Goal: Book appointment/travel/reservation

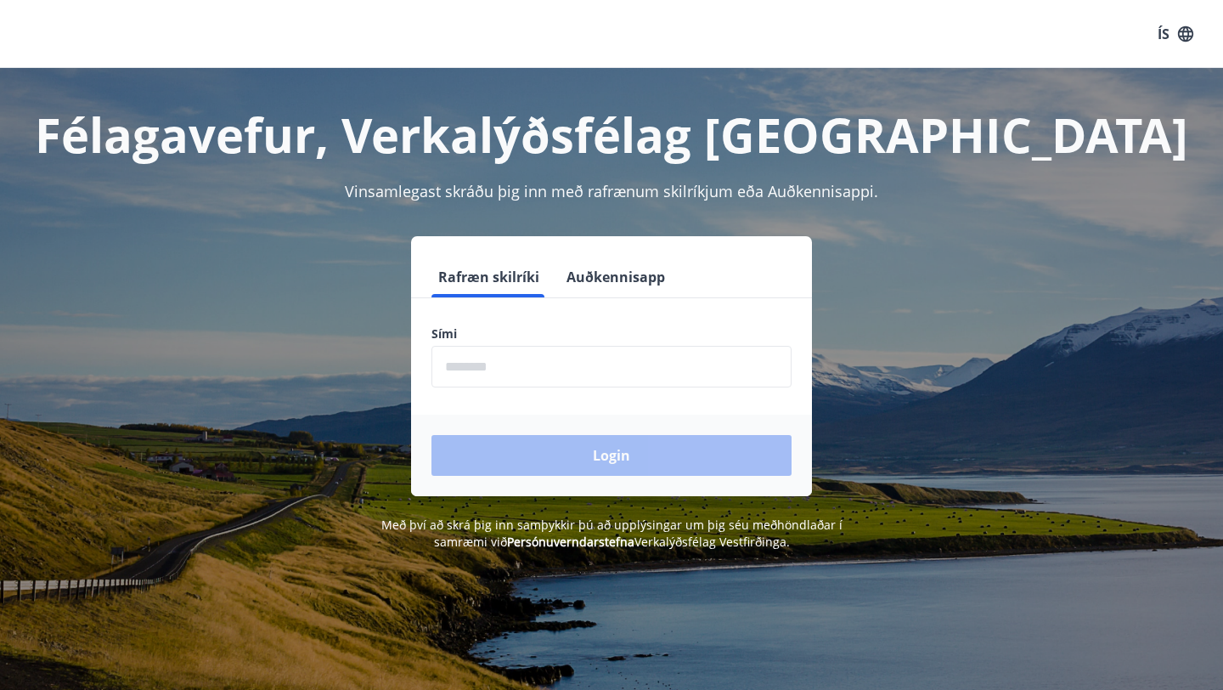
click at [551, 372] on input "phone" at bounding box center [611, 367] width 360 height 42
type input "********"
click at [431, 435] on button "Login" at bounding box center [611, 455] width 360 height 41
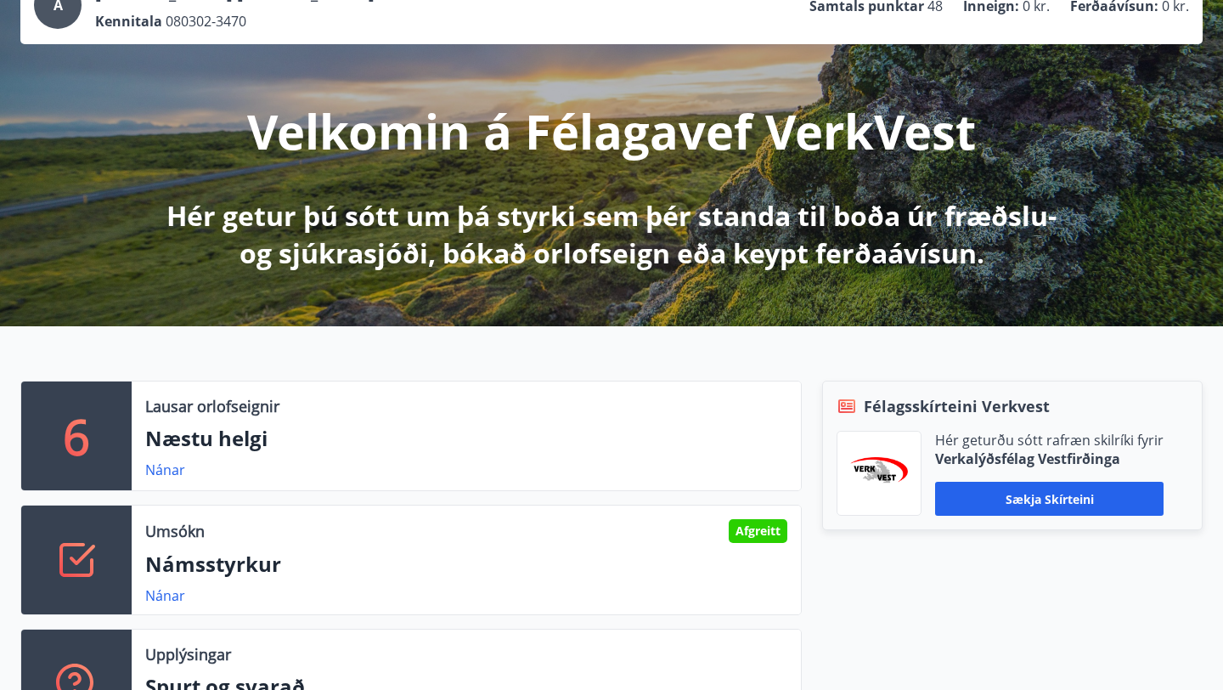
scroll to position [162, 0]
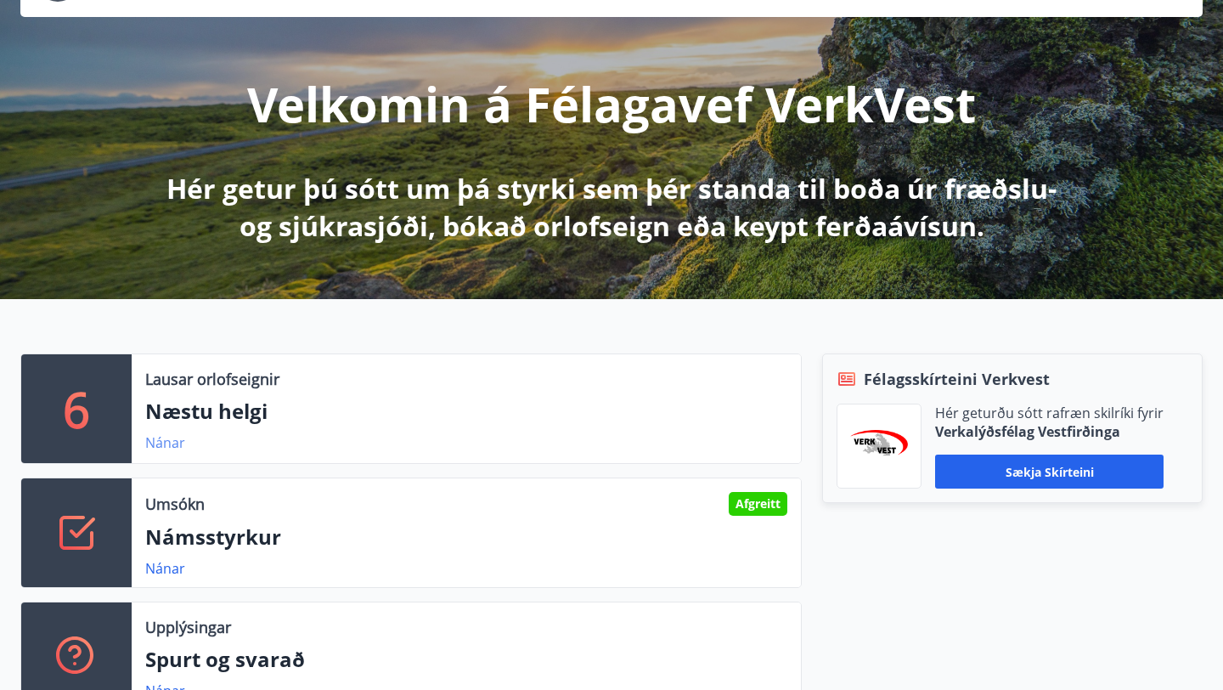
click at [163, 442] on link "Nánar" at bounding box center [165, 442] width 40 height 19
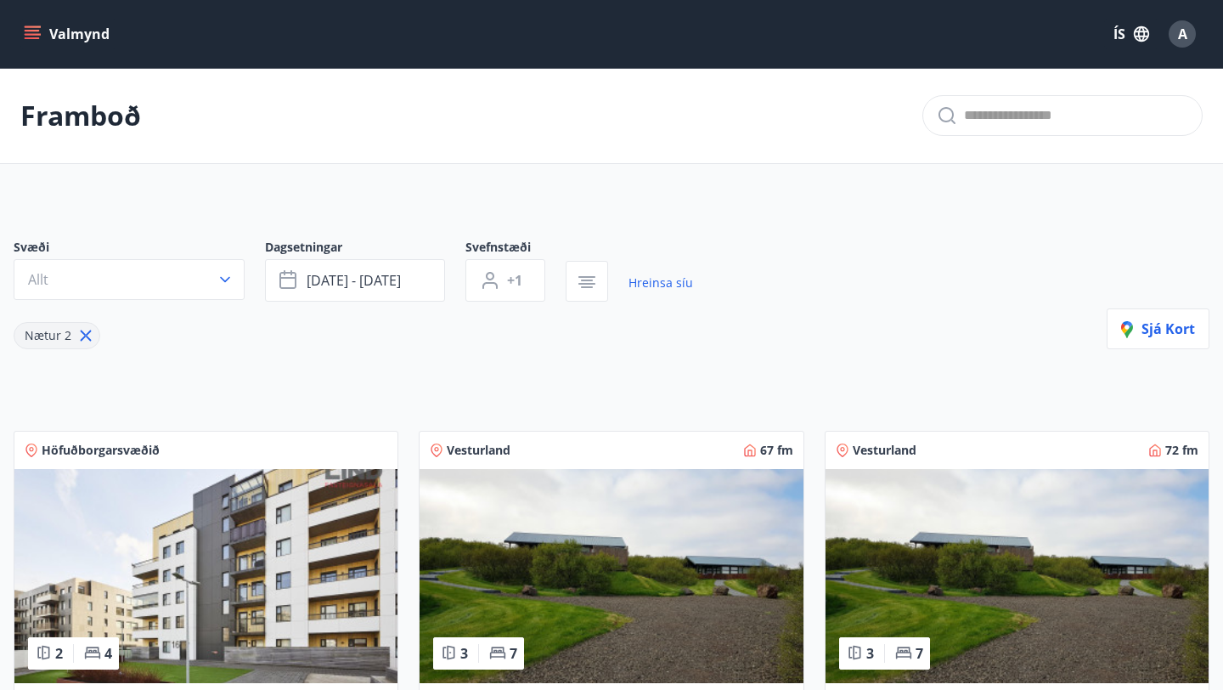
click at [939, 242] on div "Svæði Allt Dagsetningar ágú 29 - sep 01 Svefnstæði +1 Hreinsa síu Nætur 2 Sjá k…" at bounding box center [612, 294] width 1196 height 110
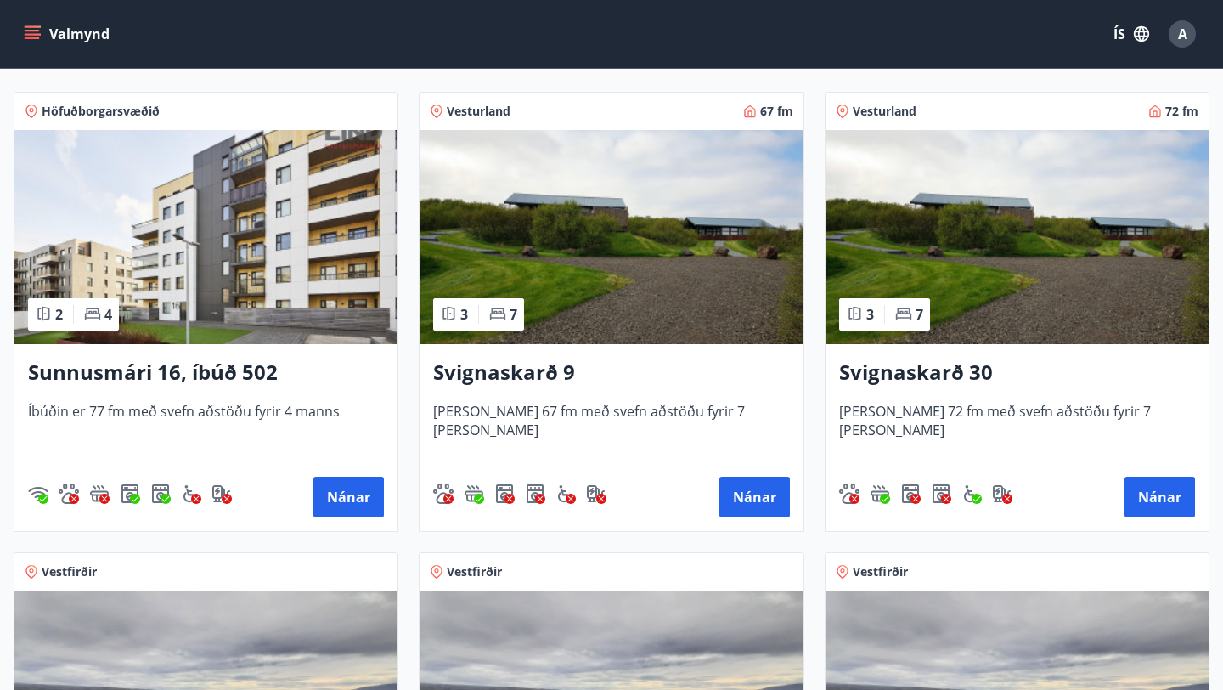
scroll to position [341, 0]
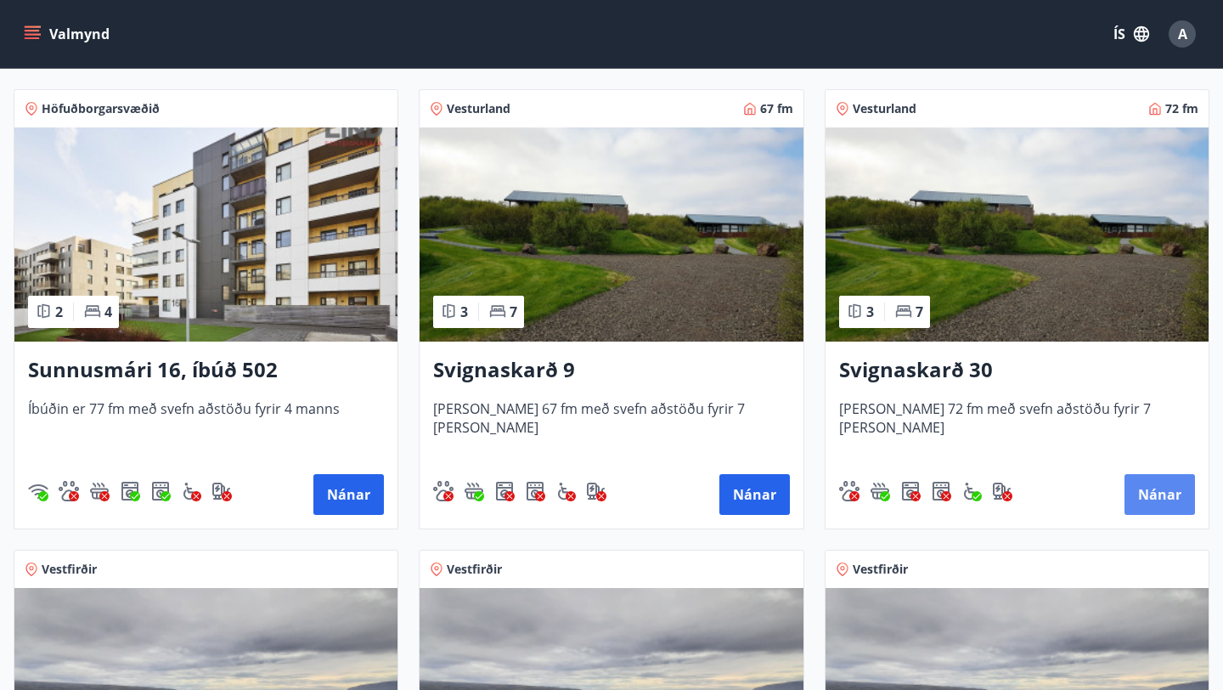
click at [1132, 484] on button "Nánar" at bounding box center [1159, 494] width 70 height 41
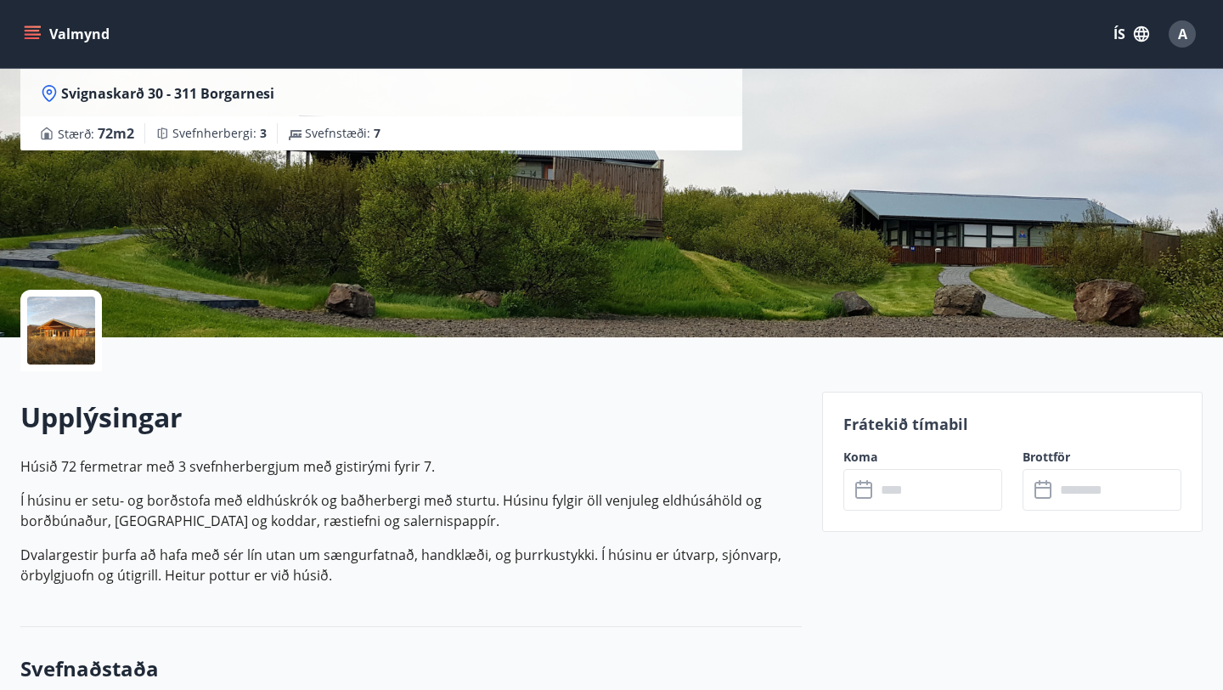
scroll to position [173, 0]
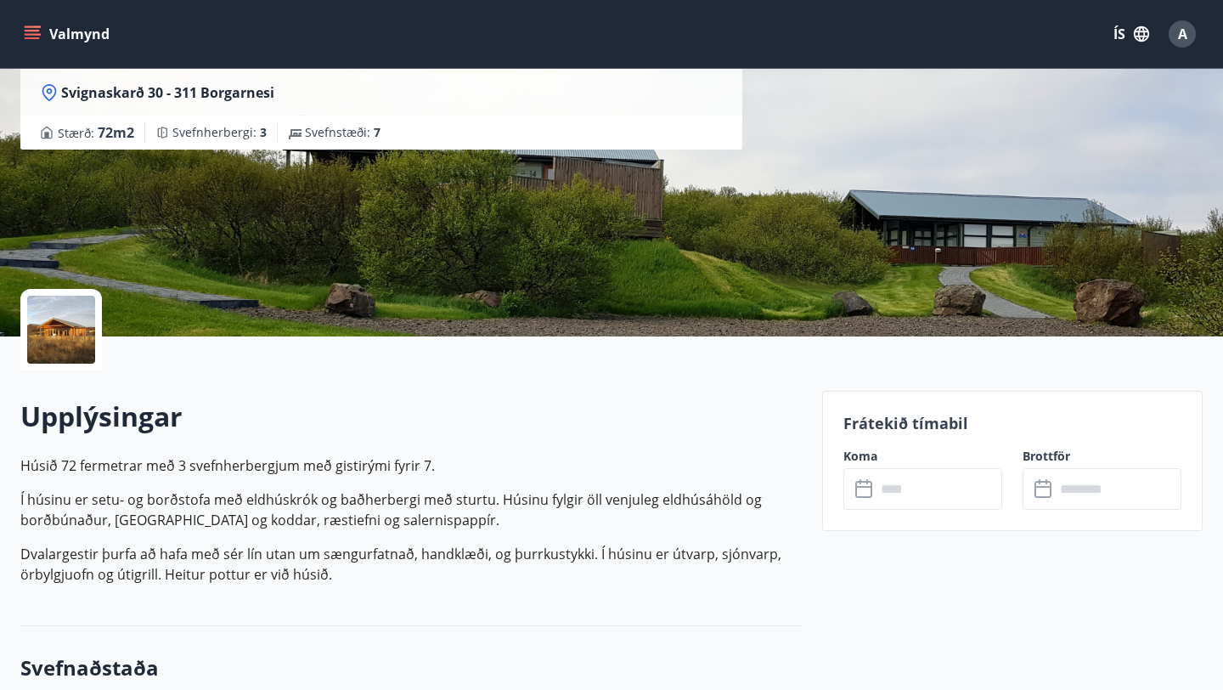
click at [921, 487] on input "text" at bounding box center [939, 489] width 127 height 42
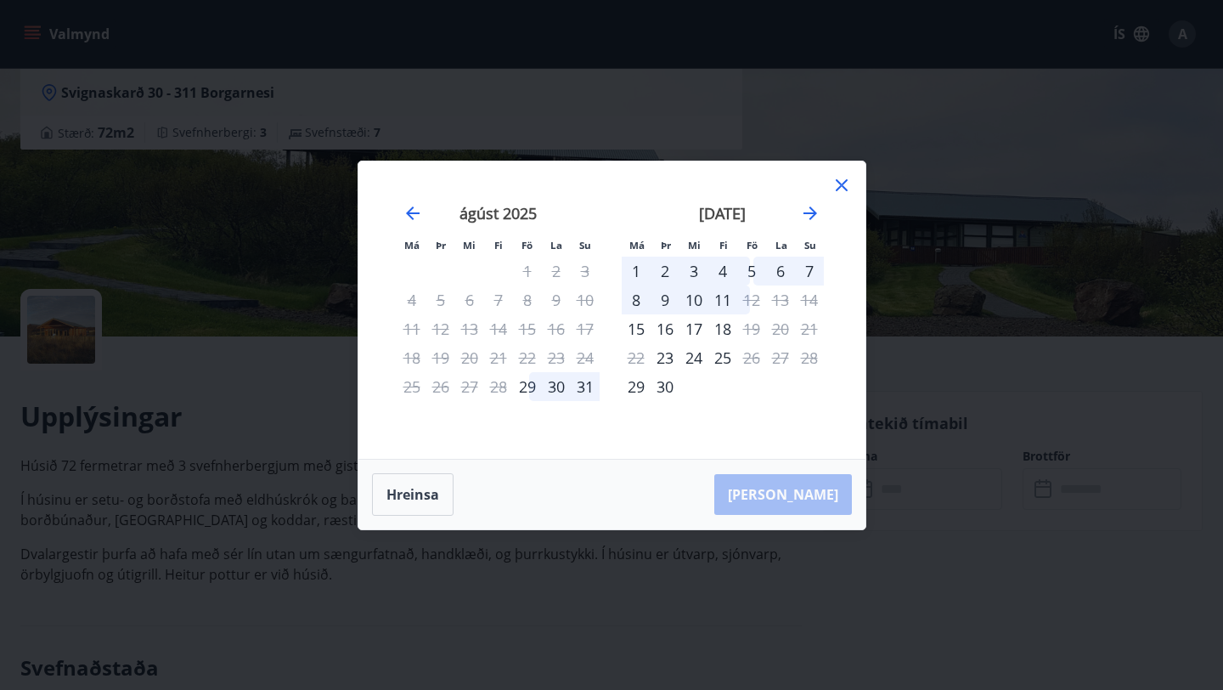
click at [751, 276] on div "5" at bounding box center [751, 270] width 29 height 29
click at [642, 305] on div "8" at bounding box center [636, 299] width 29 height 29
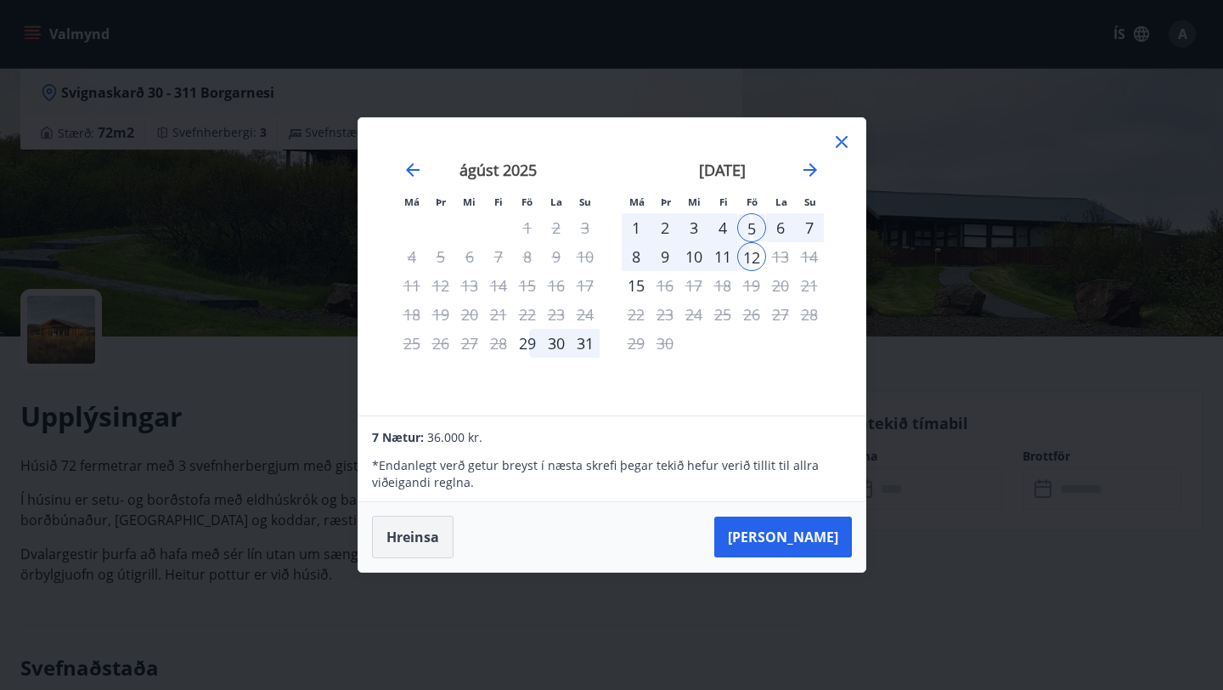
click at [439, 536] on button "Hreinsa" at bounding box center [413, 536] width 82 height 42
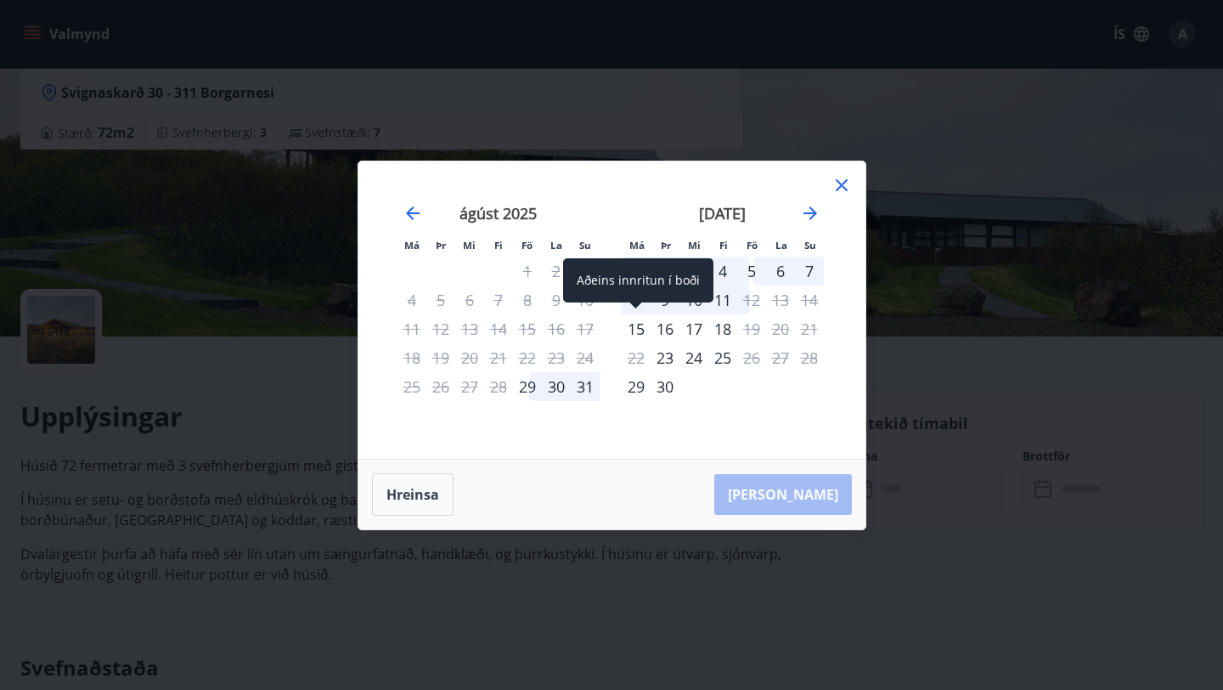
click at [642, 335] on div "15" at bounding box center [636, 328] width 29 height 29
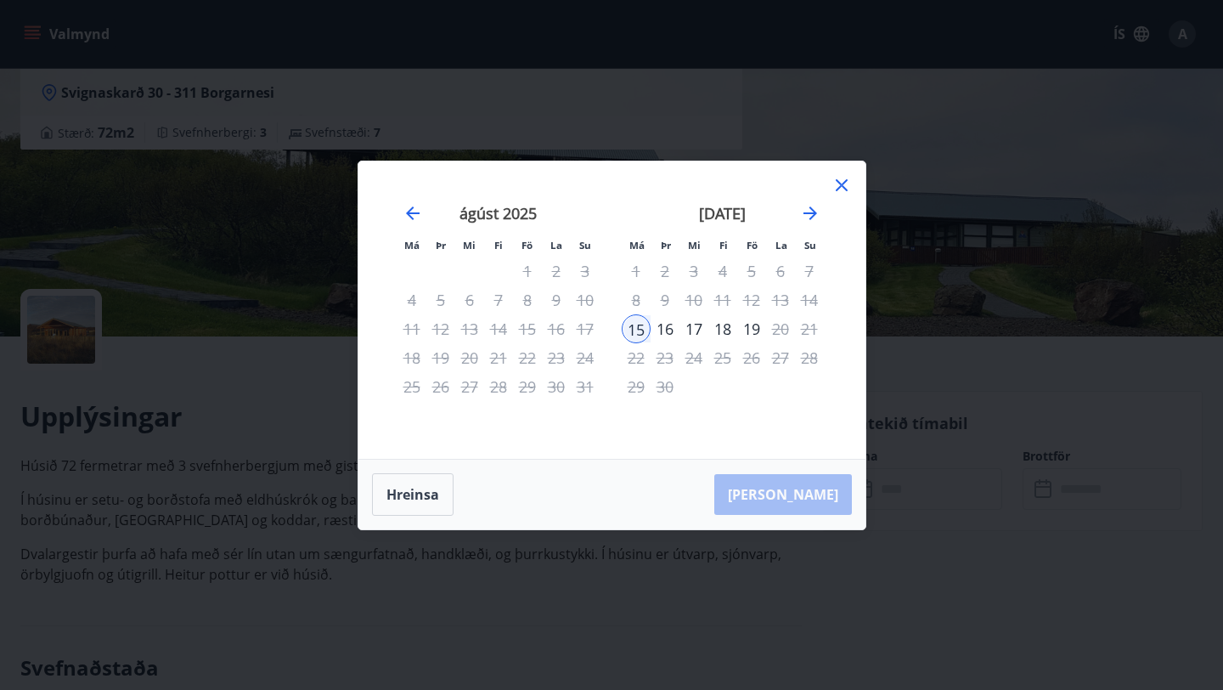
click at [697, 331] on div "17" at bounding box center [693, 328] width 29 height 29
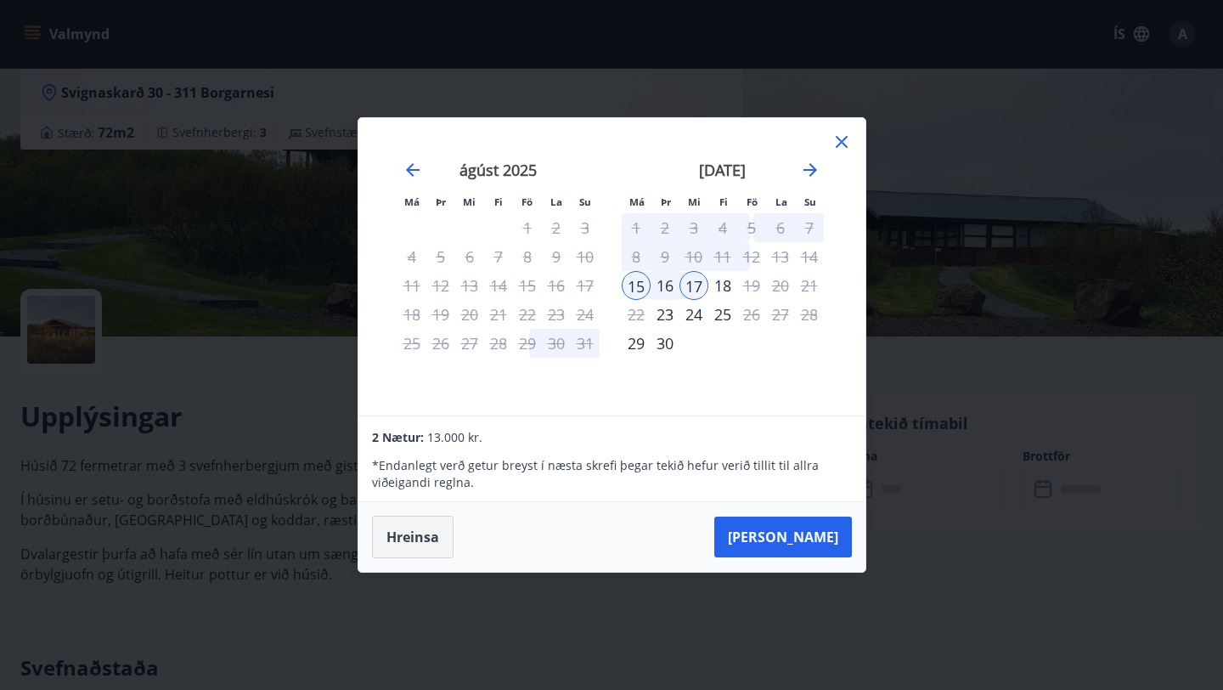
click at [425, 542] on button "Hreinsa" at bounding box center [413, 536] width 82 height 42
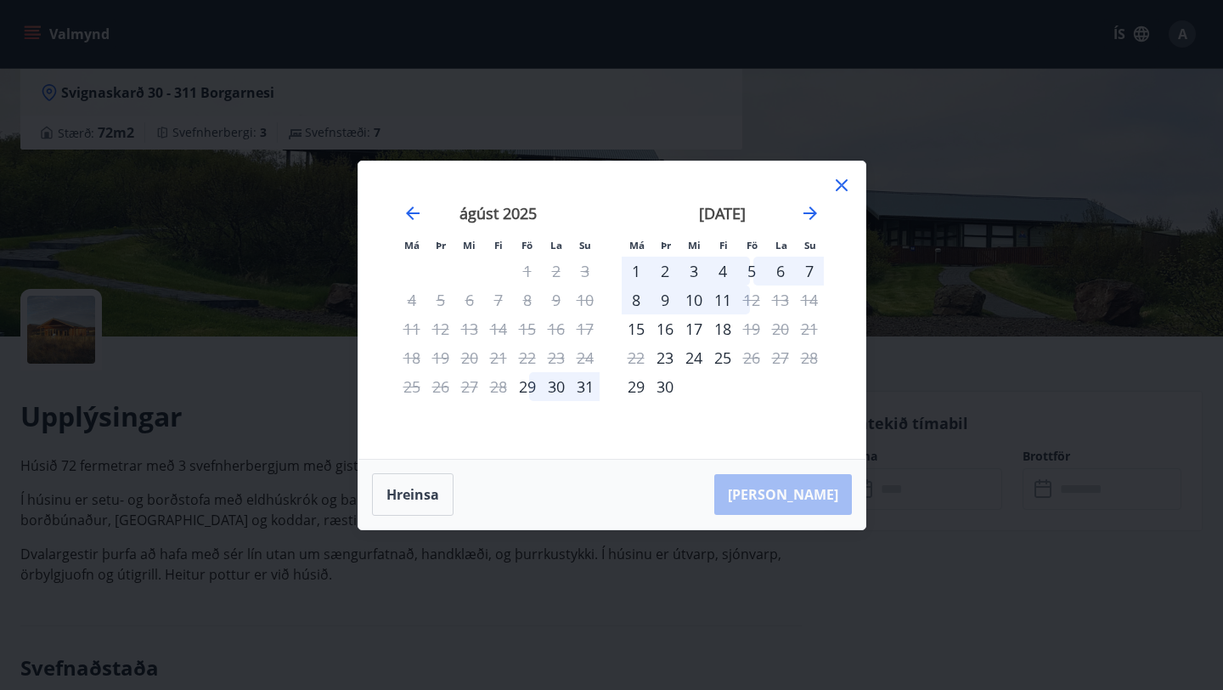
click at [811, 200] on div "september 2025" at bounding box center [723, 219] width 202 height 75
click at [811, 206] on icon "Move forward to switch to the next month." at bounding box center [810, 213] width 20 height 20
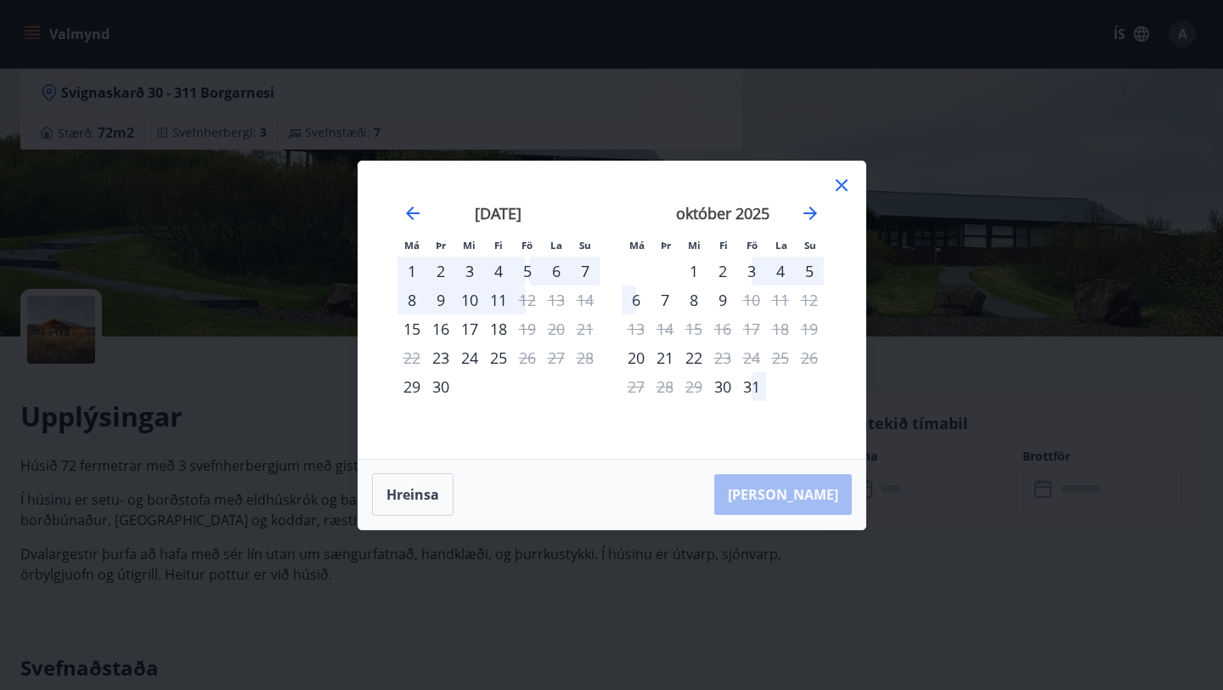
click at [757, 277] on div "3" at bounding box center [751, 270] width 29 height 29
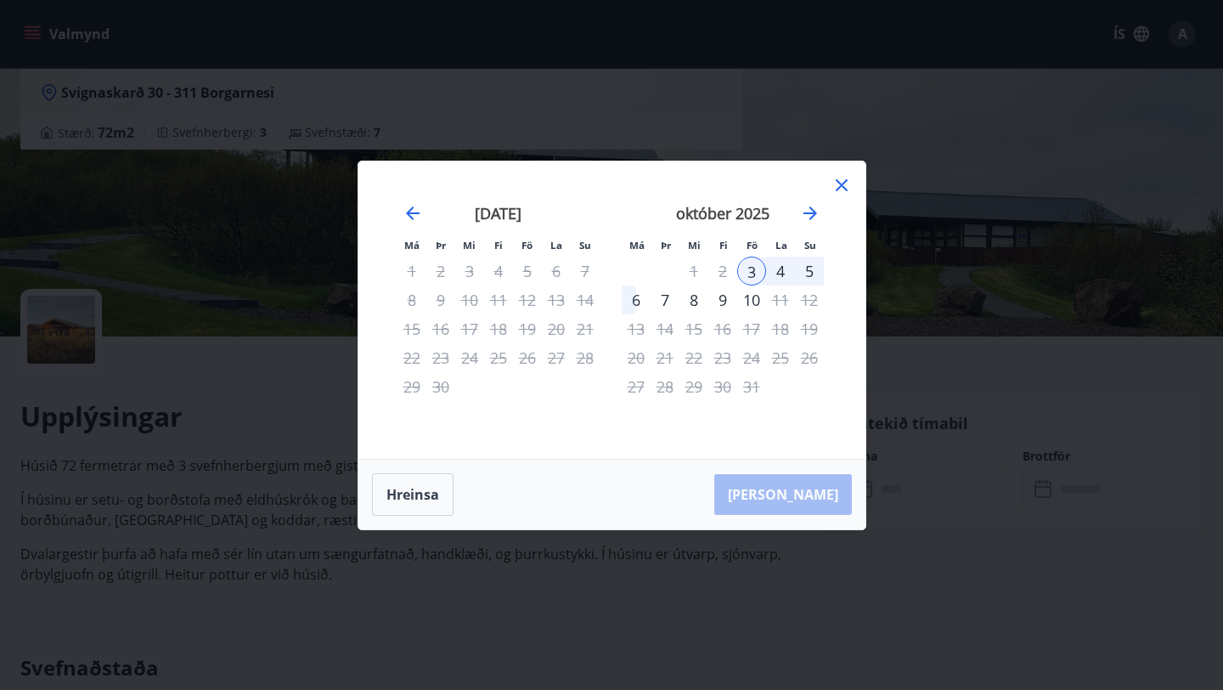
click at [808, 270] on div "5" at bounding box center [809, 270] width 29 height 29
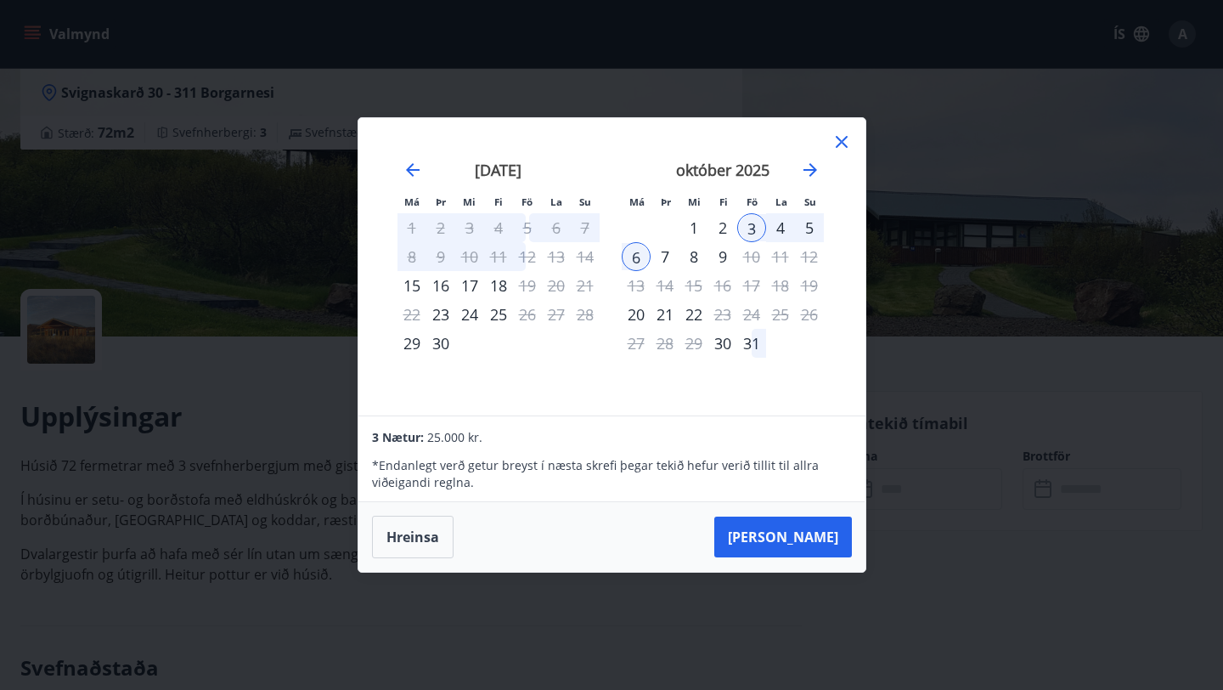
click at [842, 145] on icon at bounding box center [841, 142] width 20 height 20
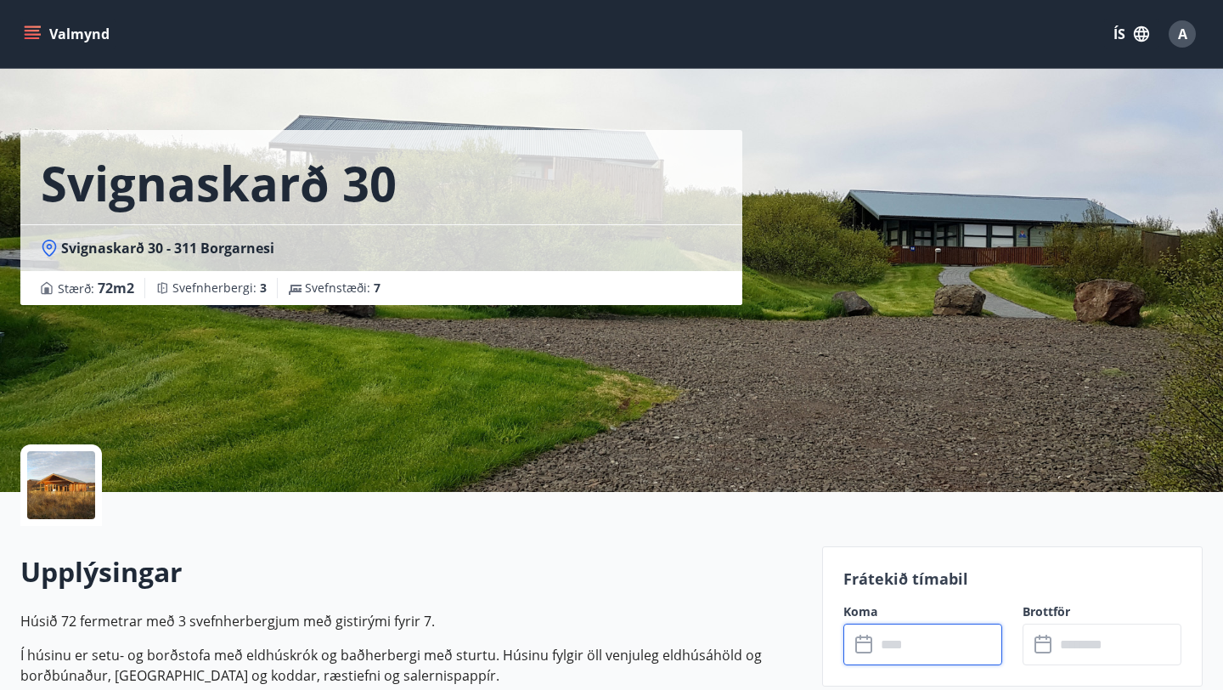
scroll to position [0, 0]
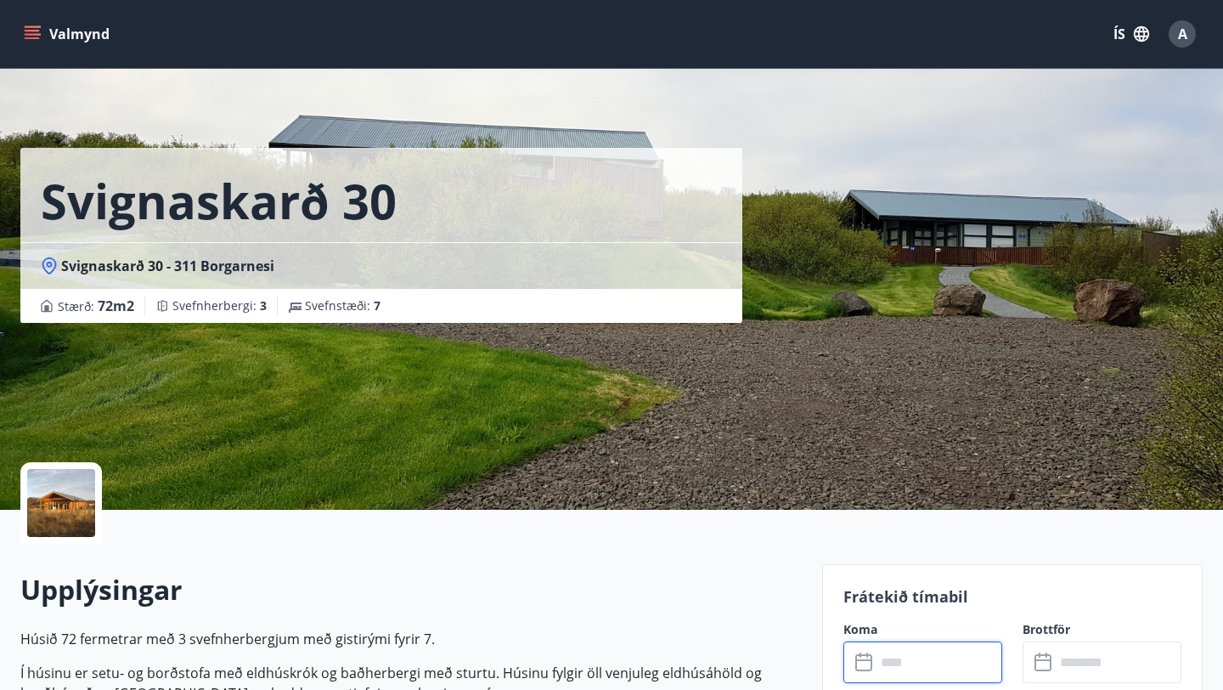
click at [65, 516] on div at bounding box center [61, 503] width 68 height 68
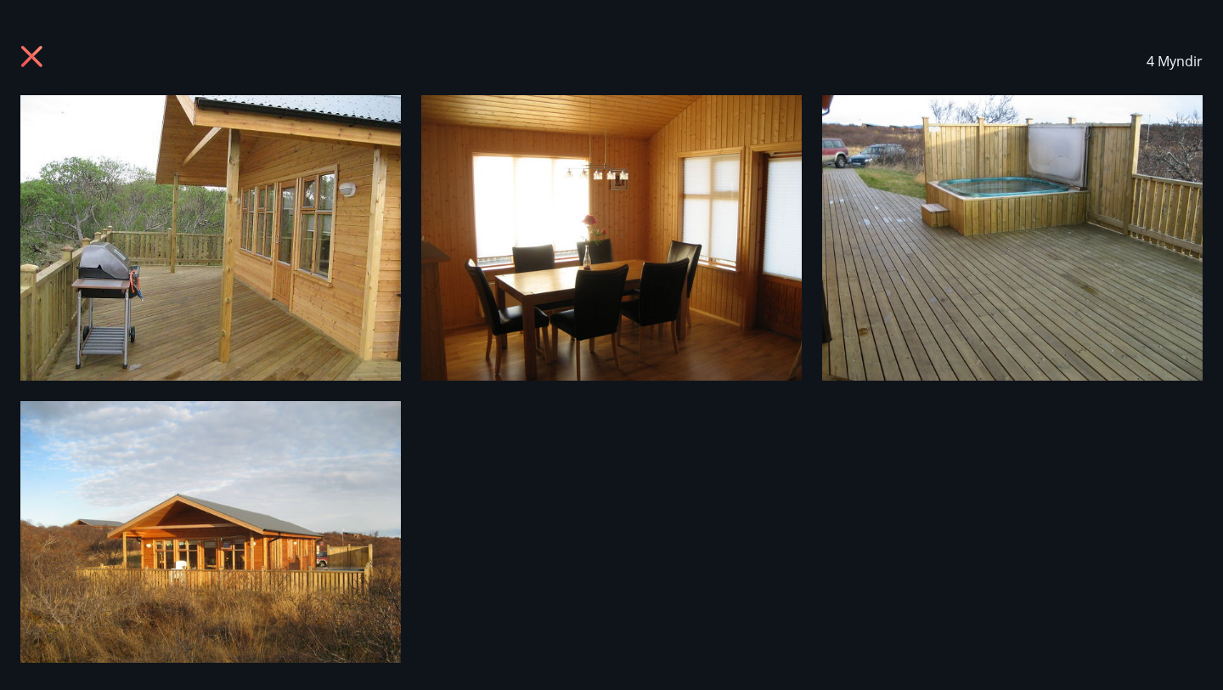
click at [227, 522] on img at bounding box center [210, 543] width 380 height 285
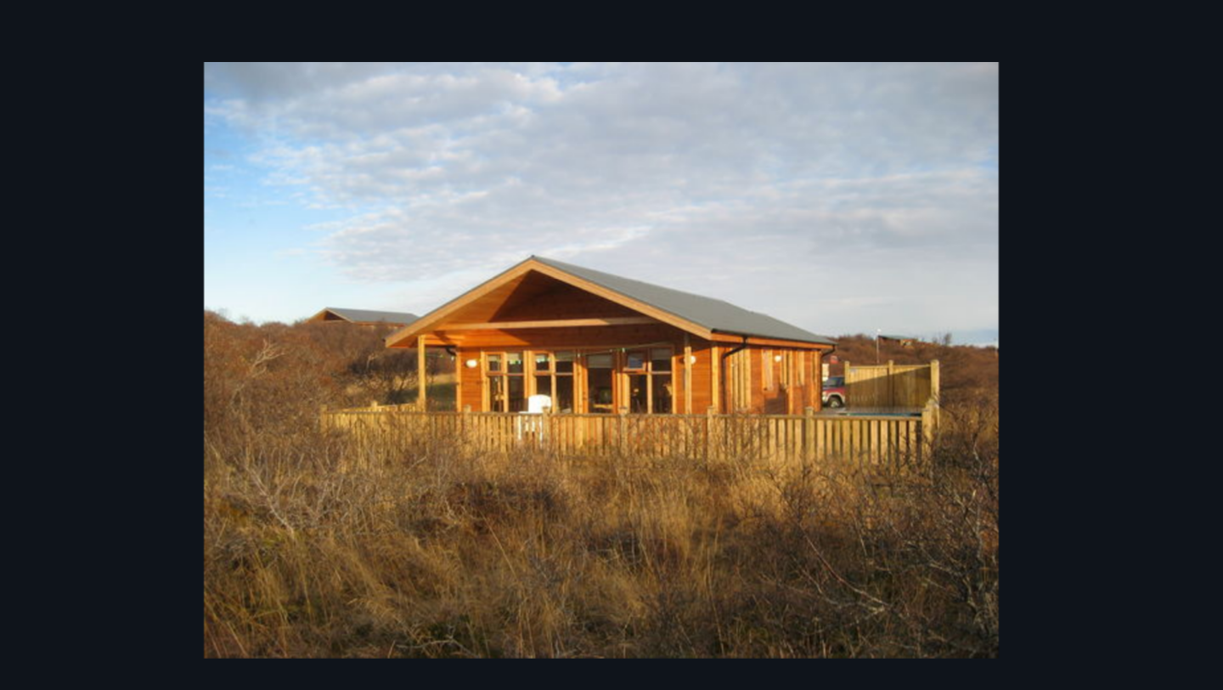
click at [261, 448] on div at bounding box center [611, 379] width 1223 height 382
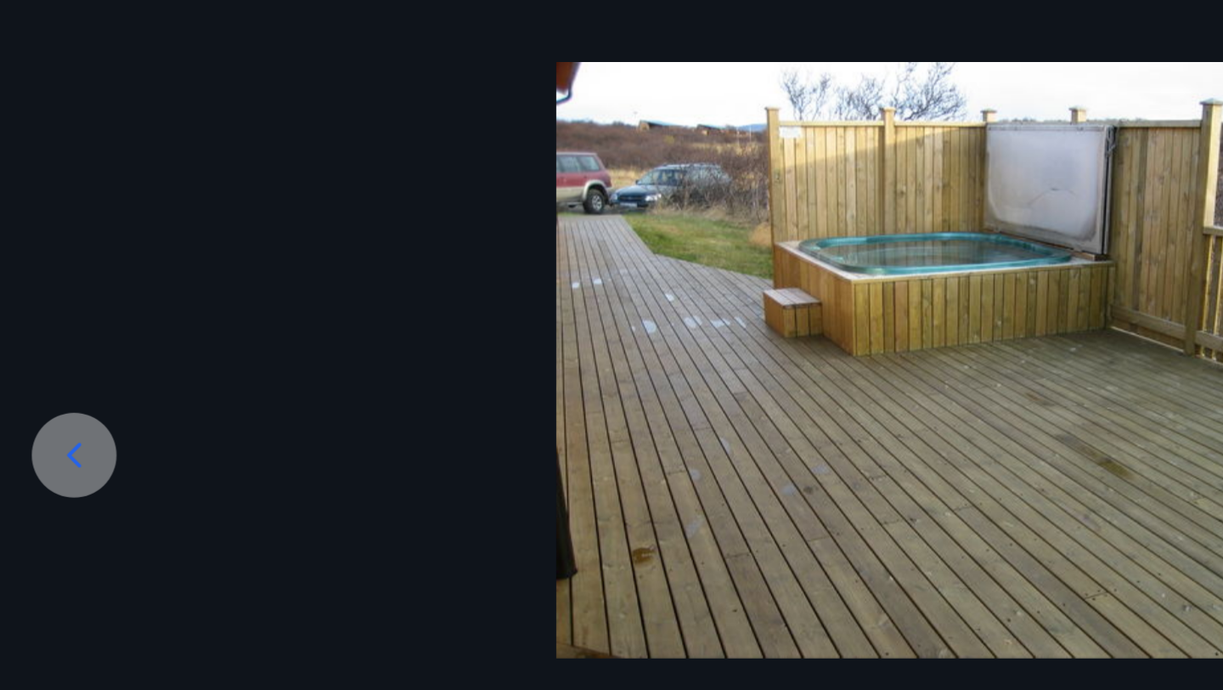
click at [43, 448] on icon at bounding box center [47, 439] width 27 height 27
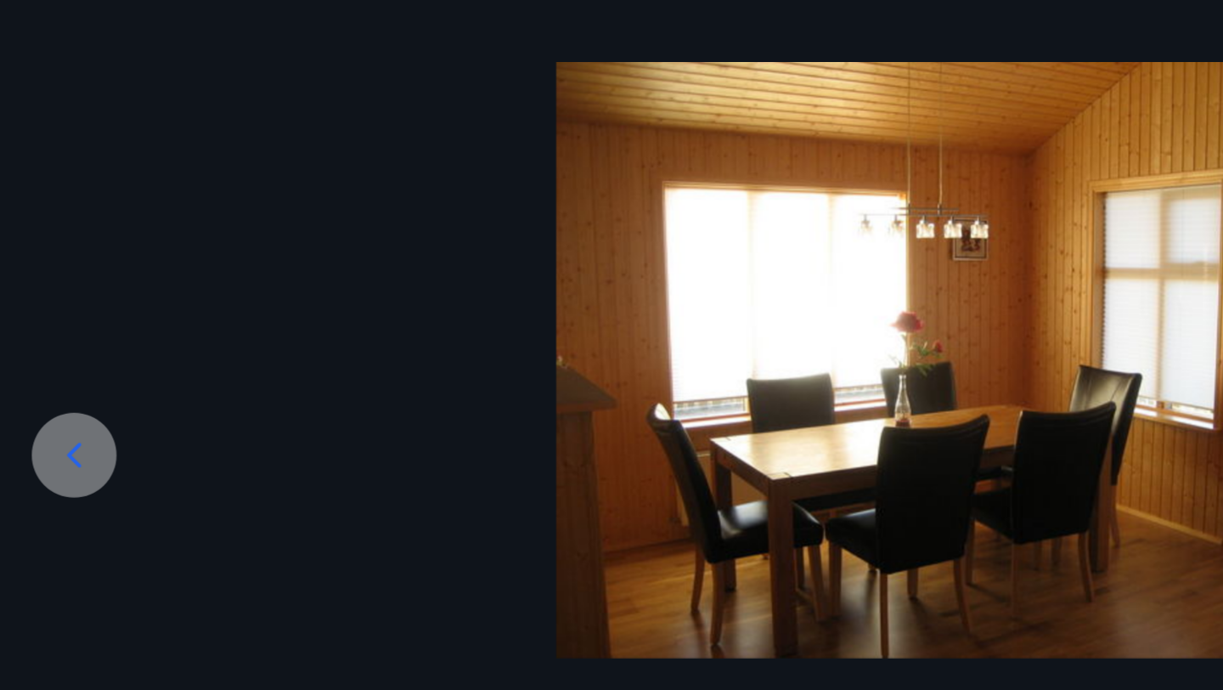
click at [43, 448] on icon at bounding box center [47, 439] width 27 height 27
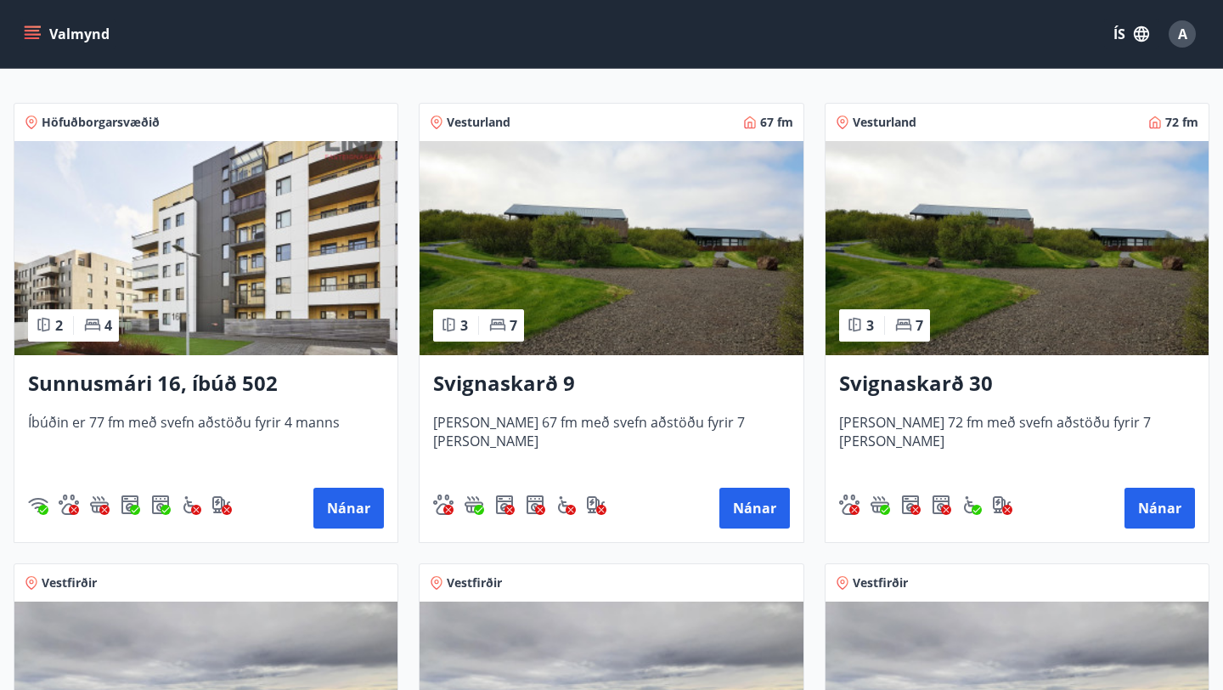
scroll to position [313, 0]
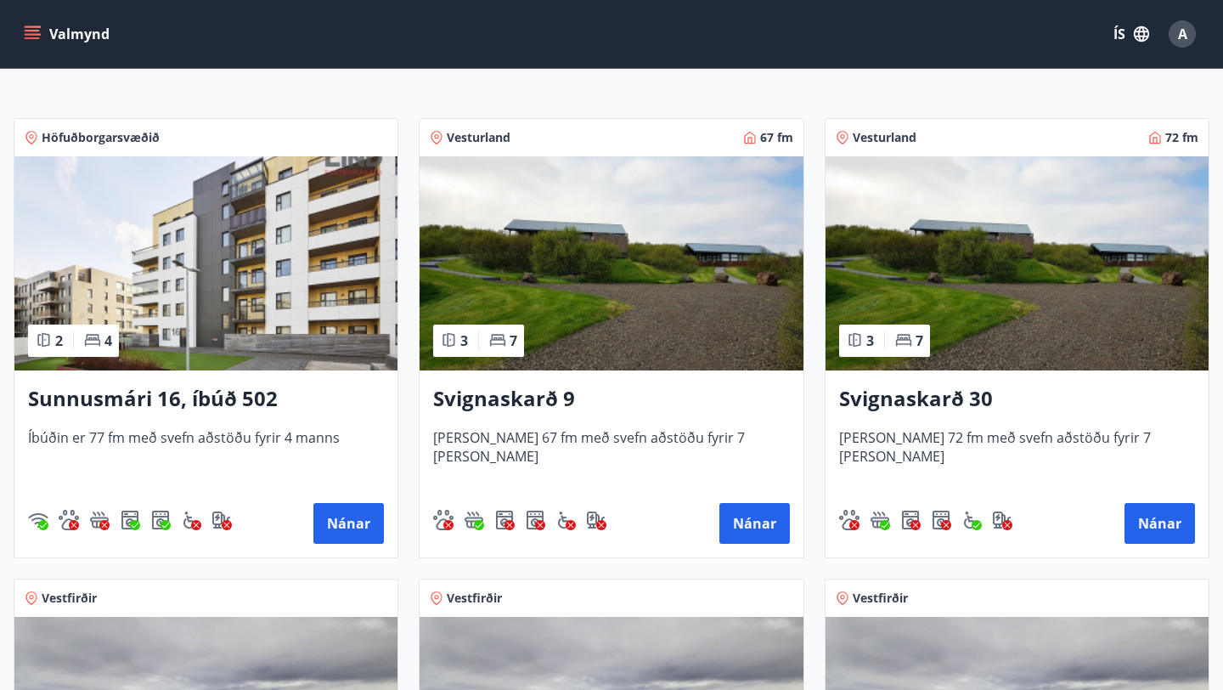
click at [245, 282] on img at bounding box center [205, 263] width 383 height 214
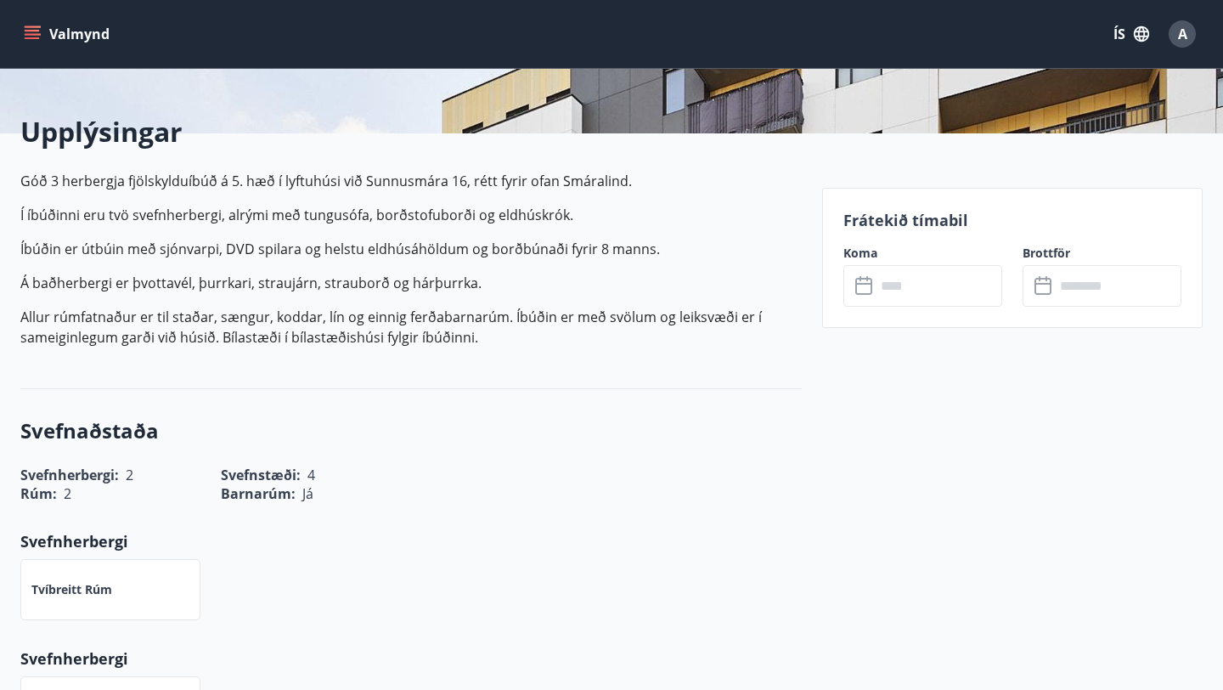
scroll to position [98, 0]
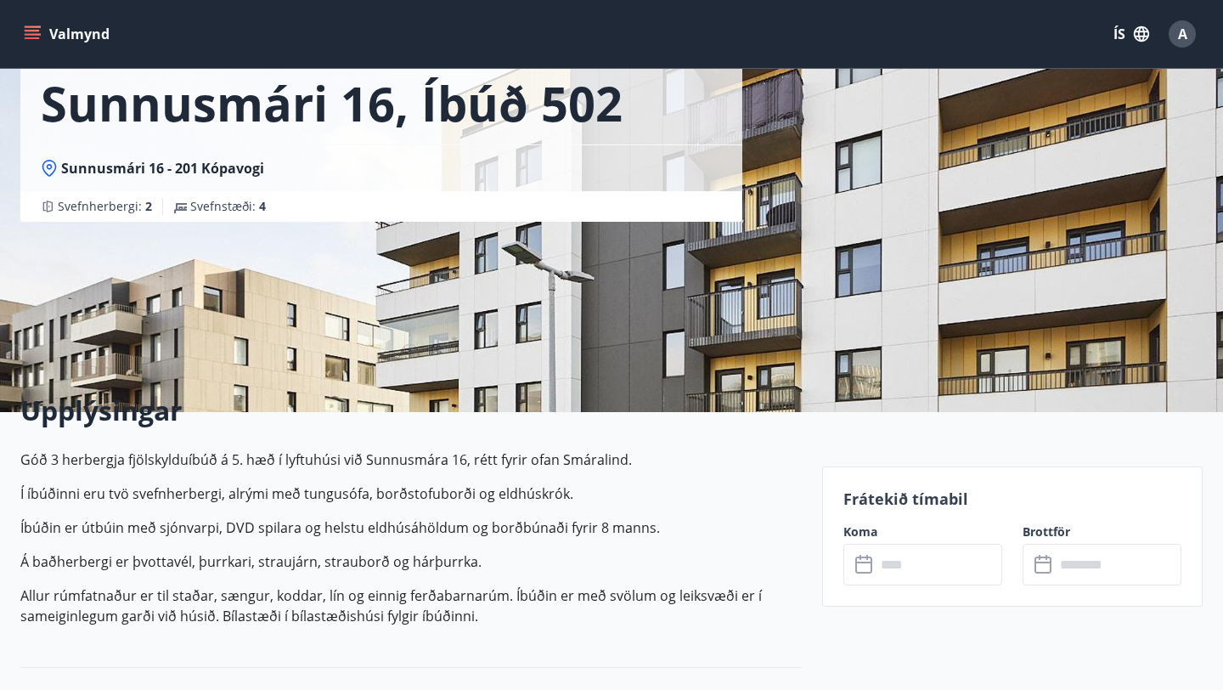
click at [911, 554] on input "text" at bounding box center [939, 564] width 127 height 42
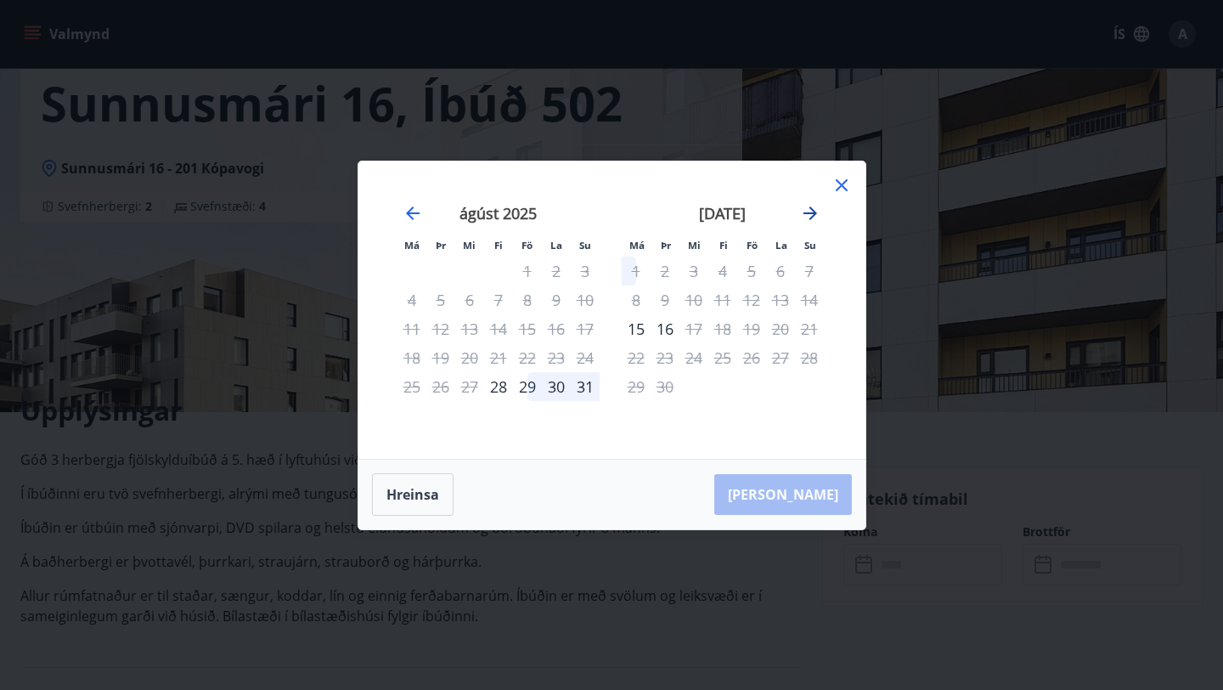
click at [808, 215] on icon "Move forward to switch to the next month." at bounding box center [810, 213] width 20 height 20
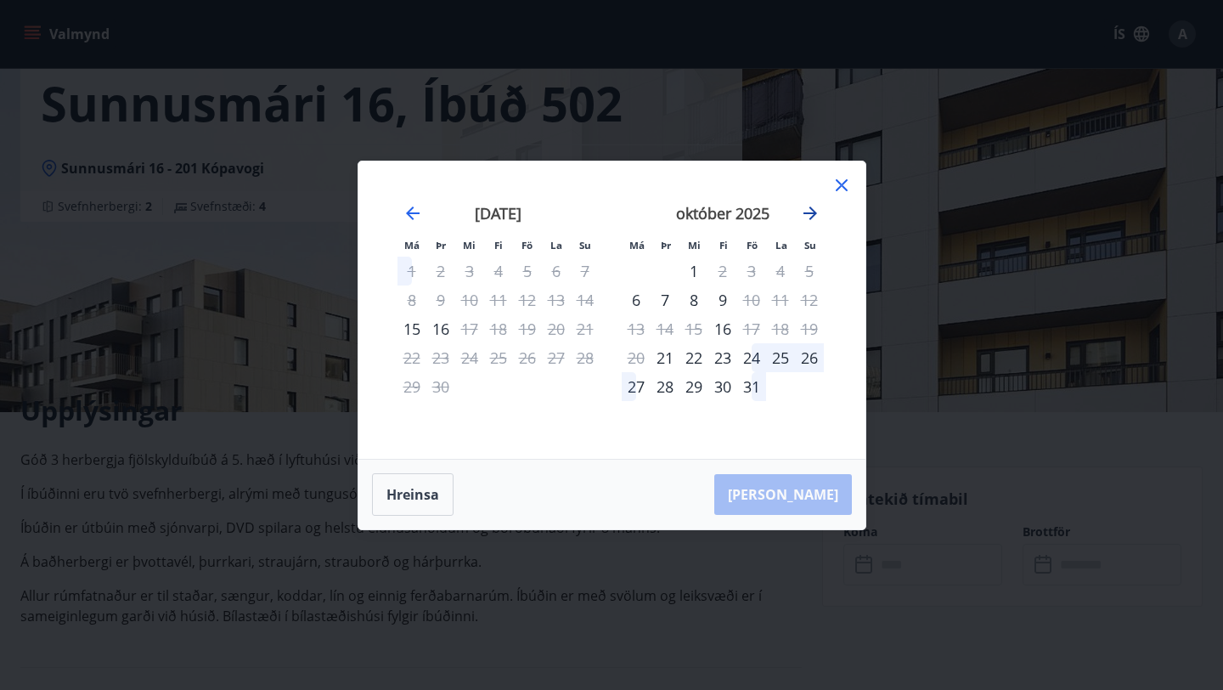
click at [808, 215] on icon "Move forward to switch to the next month." at bounding box center [810, 213] width 20 height 20
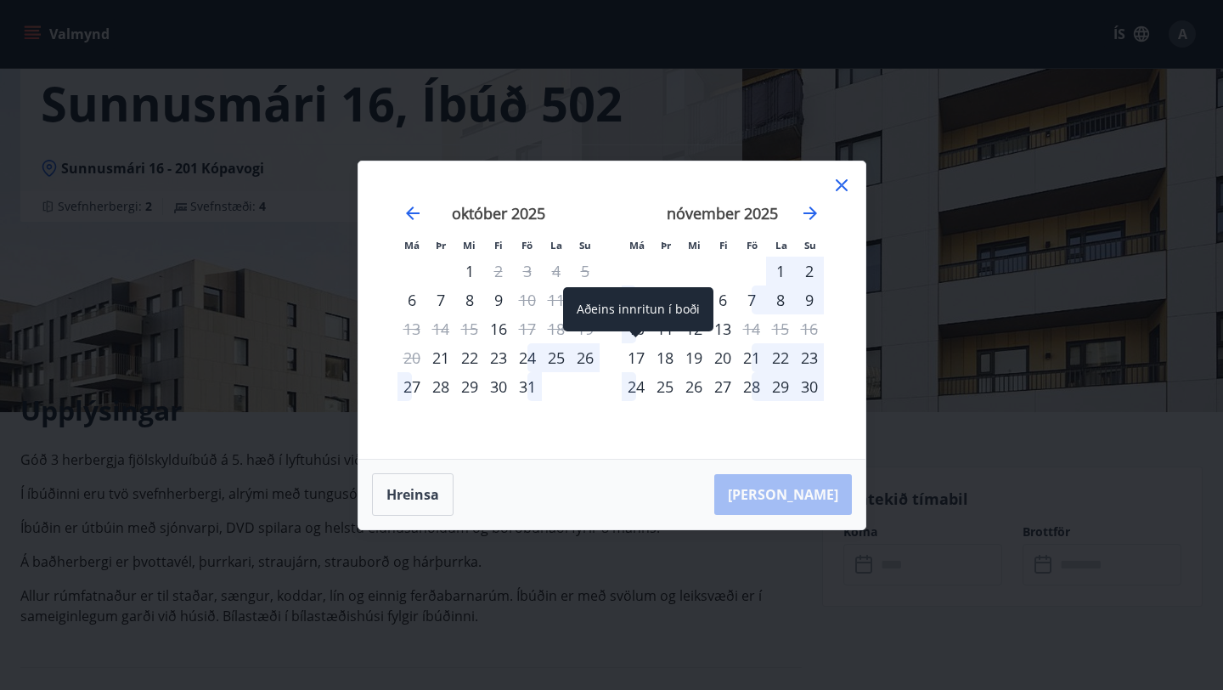
click at [636, 361] on div "17" at bounding box center [636, 357] width 29 height 29
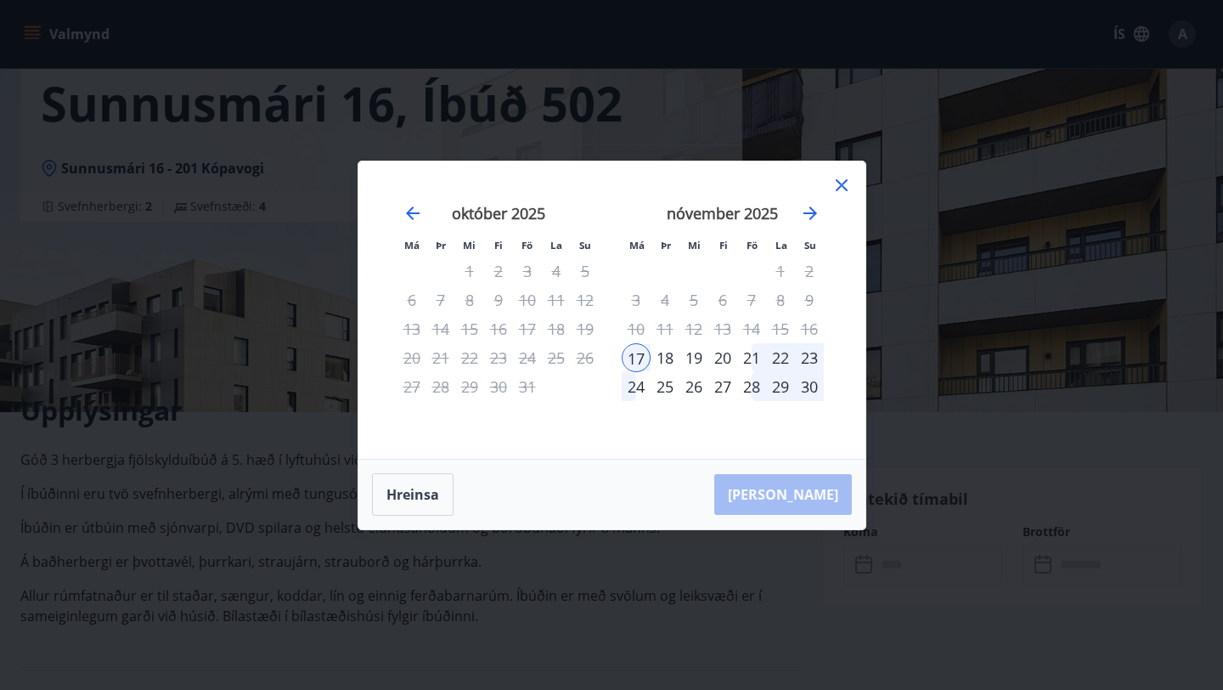
click at [813, 386] on div "30" at bounding box center [809, 386] width 29 height 29
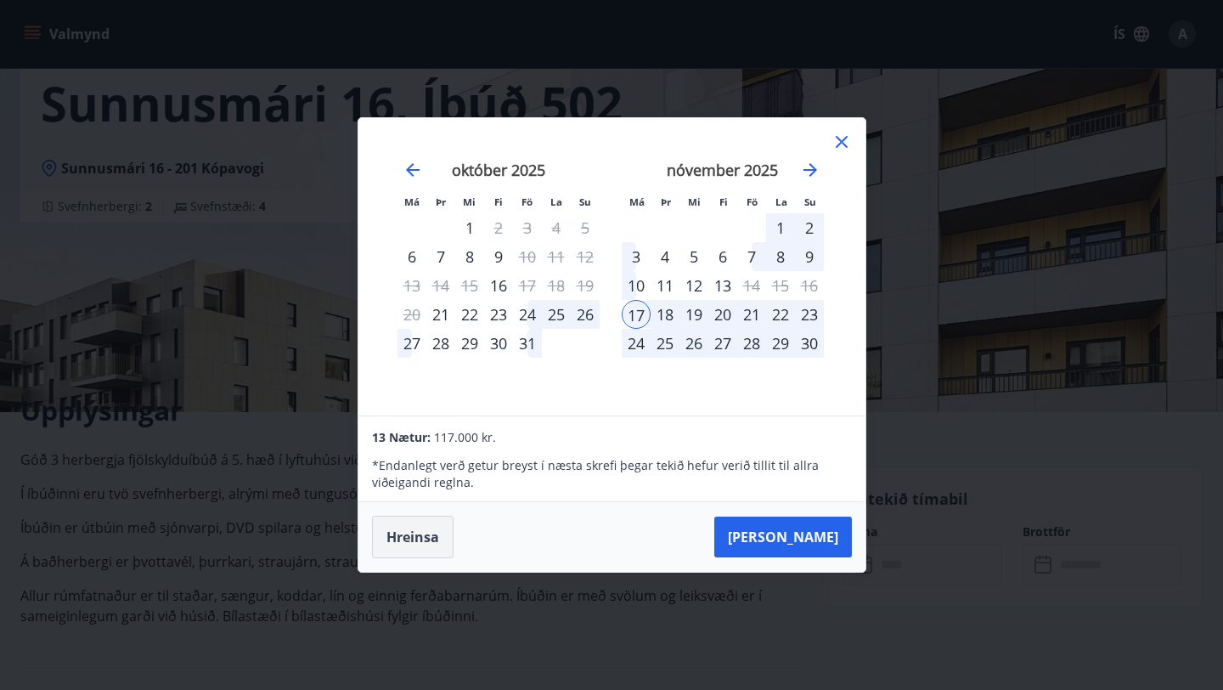
click at [402, 553] on button "Hreinsa" at bounding box center [413, 536] width 82 height 42
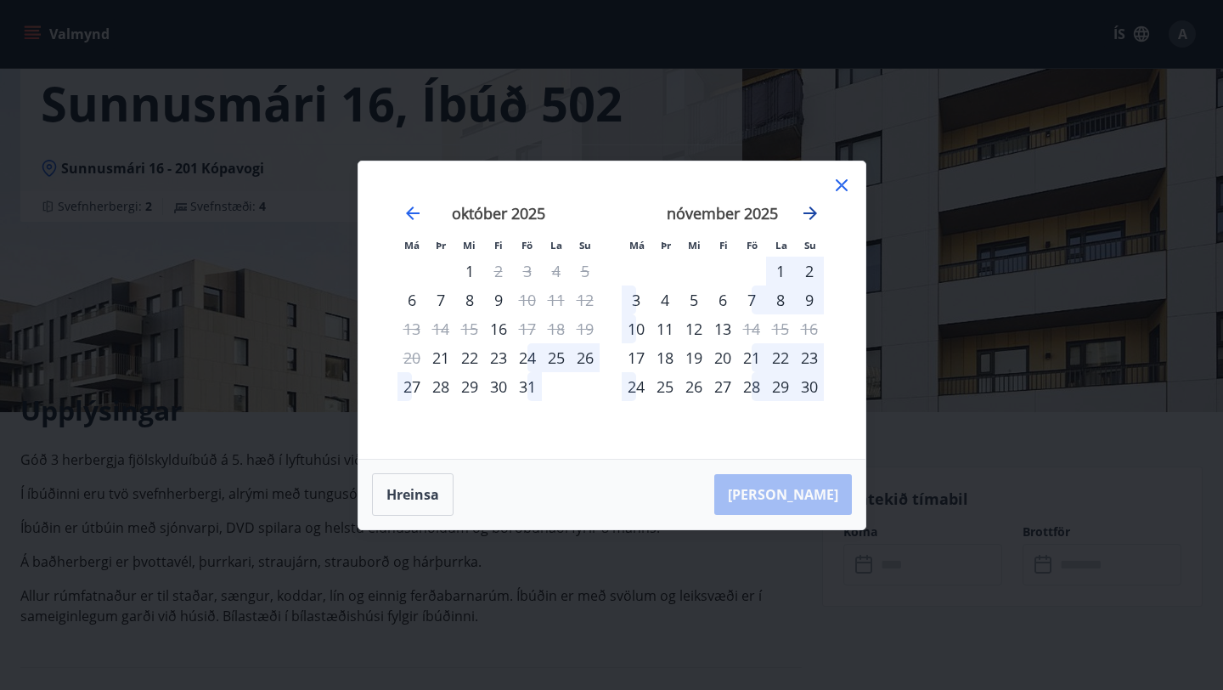
click at [814, 207] on icon "Move forward to switch to the next month." at bounding box center [810, 213] width 20 height 20
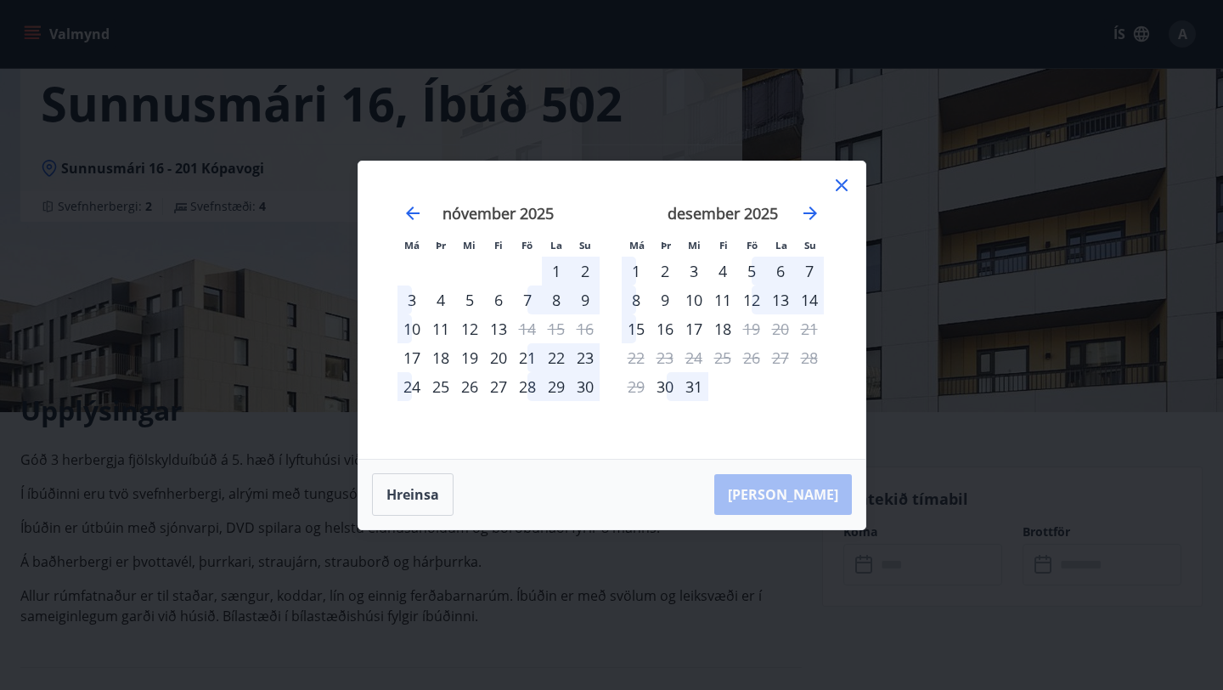
click at [636, 273] on div "1" at bounding box center [636, 270] width 29 height 29
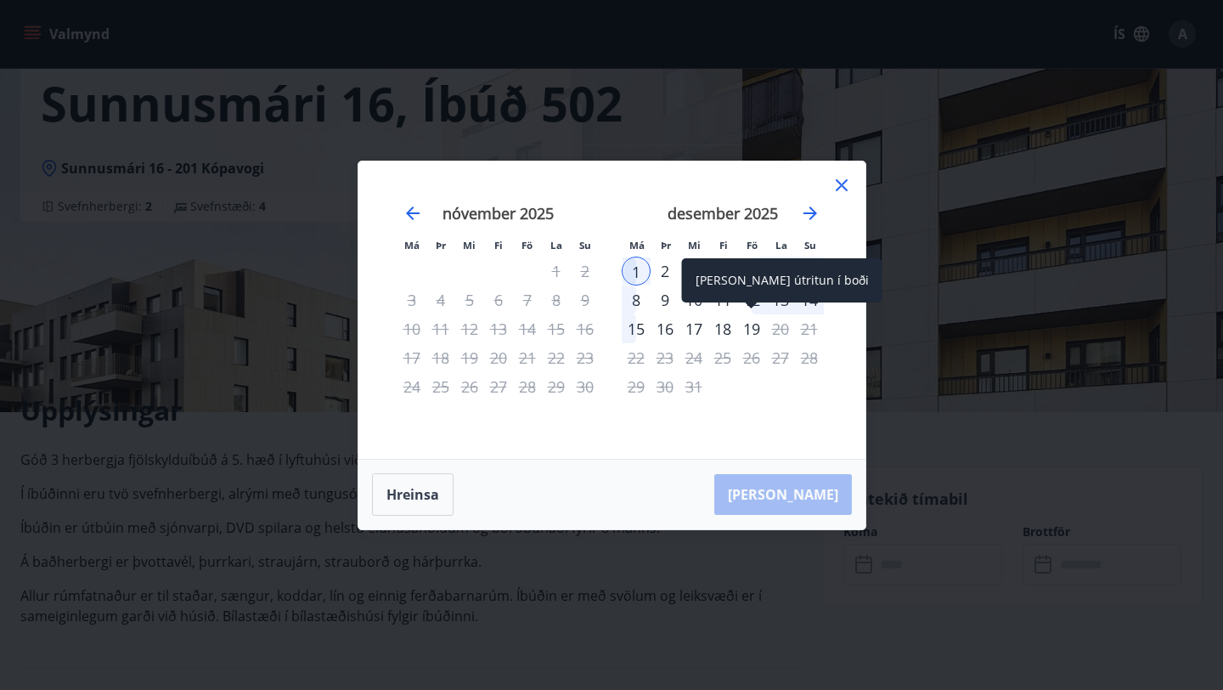
click at [749, 329] on div "19" at bounding box center [751, 328] width 29 height 29
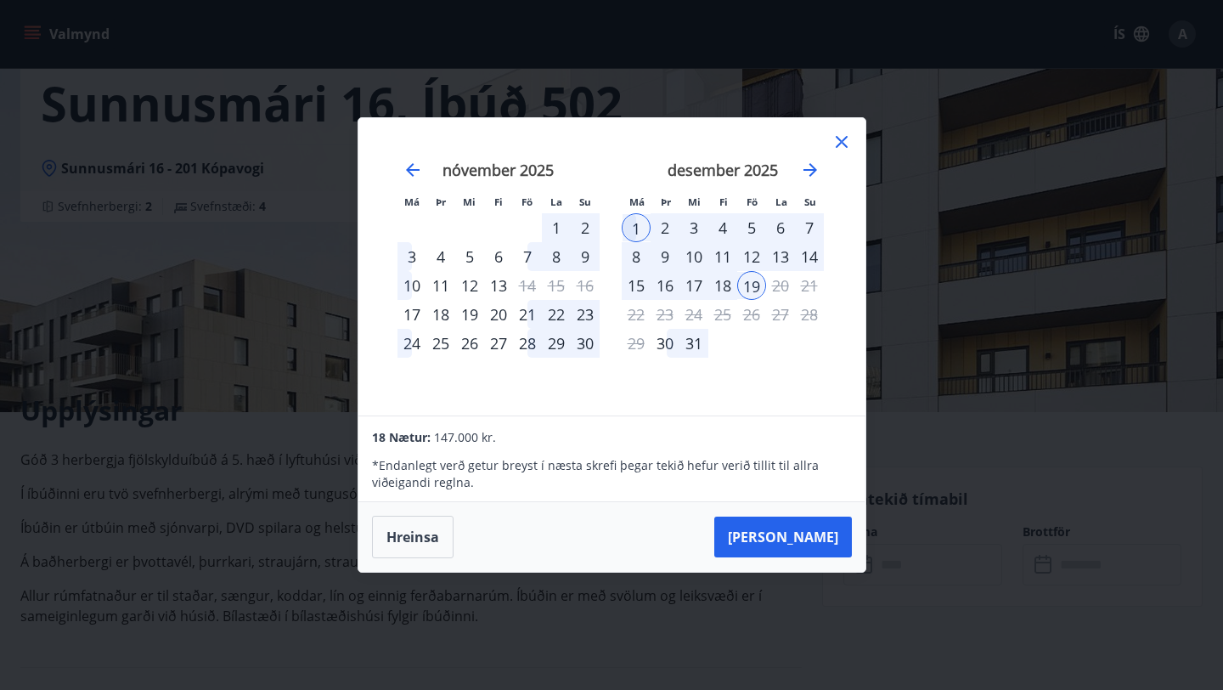
click at [844, 140] on icon at bounding box center [841, 142] width 20 height 20
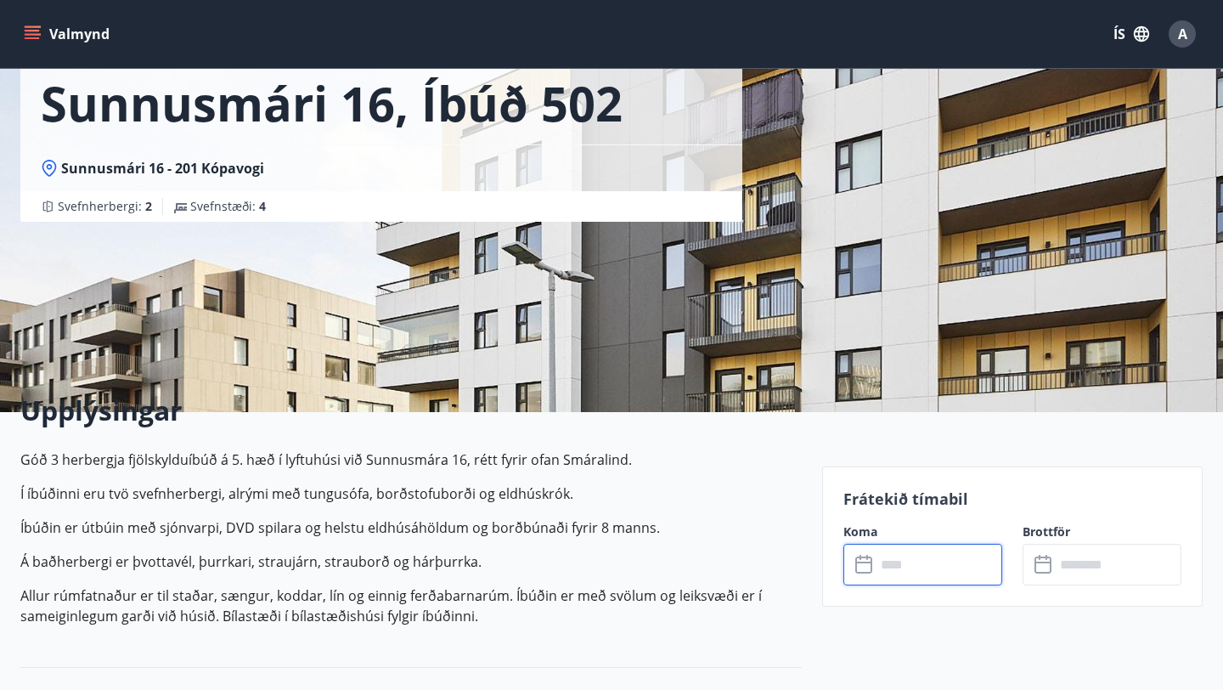
scroll to position [0, 0]
